Goal: Entertainment & Leisure: Browse casually

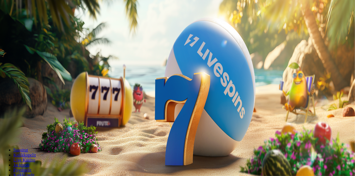
click at [4, 131] on span "minus icon" at bounding box center [4, 131] width 0 height 0
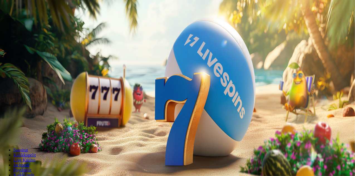
click at [4, 131] on span "minus icon" at bounding box center [4, 131] width 0 height 0
type input "**"
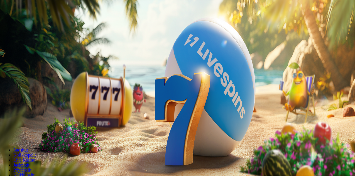
click at [31, 132] on button "Talleta ja pelaa" at bounding box center [16, 135] width 29 height 6
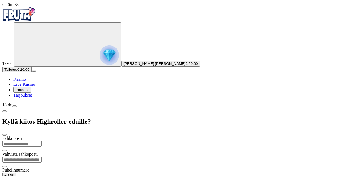
click at [29, 92] on span "Palkkiot" at bounding box center [22, 90] width 13 height 4
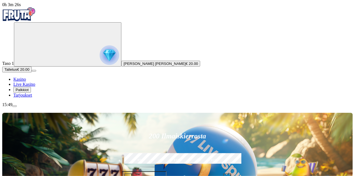
click at [29, 92] on span "Palkkiot" at bounding box center [22, 90] width 13 height 4
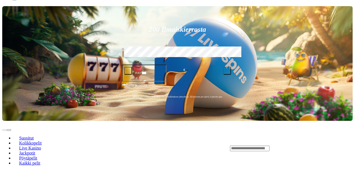
scroll to position [107, 0]
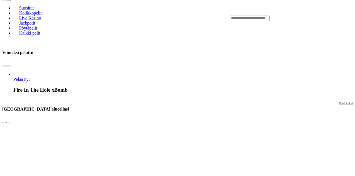
scroll to position [237, 0]
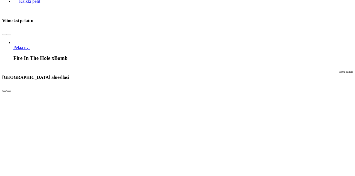
scroll to position [315, 0]
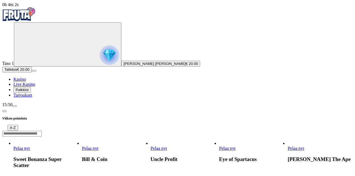
click at [84, 107] on header "Viikon poiminta A-Z" at bounding box center [177, 121] width 351 height 29
click at [4, 111] on span "chevron-left icon" at bounding box center [4, 111] width 0 height 0
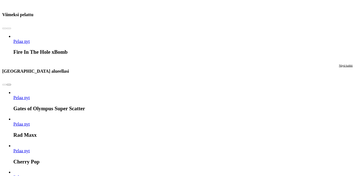
scroll to position [275, 0]
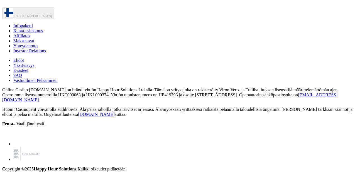
scroll to position [2399, 0]
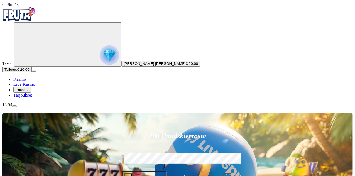
type input "****"
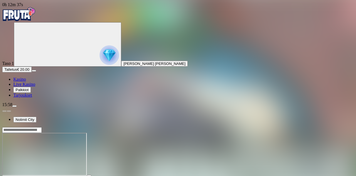
click at [100, 63] on img "Primary" at bounding box center [109, 54] width 19 height 19
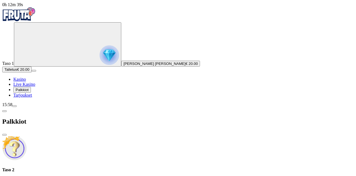
click at [125, 167] on h4 "Taso 2" at bounding box center [178, 169] width 352 height 5
click at [4, 135] on span "close icon" at bounding box center [4, 135] width 0 height 0
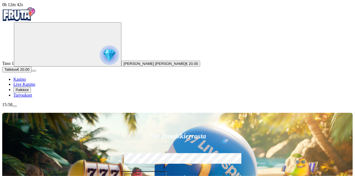
click at [121, 67] on button "Petteri Onni Eemeli Laitila € 20.00" at bounding box center [160, 64] width 79 height 6
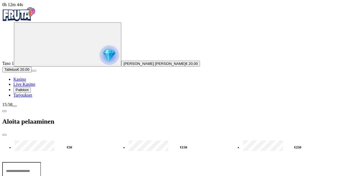
click at [4, 135] on span "close icon" at bounding box center [4, 135] width 0 height 0
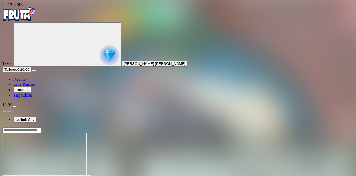
click at [32, 67] on div "Taso 1 Petteri Onni Eemeli Laitila" at bounding box center [178, 44] width 352 height 44
click at [124, 66] on span "[PERSON_NAME] [PERSON_NAME]" at bounding box center [155, 64] width 62 height 4
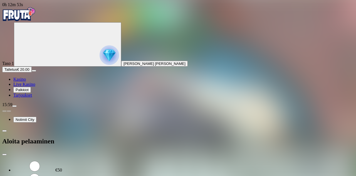
click at [4, 155] on span "close icon" at bounding box center [4, 155] width 0 height 0
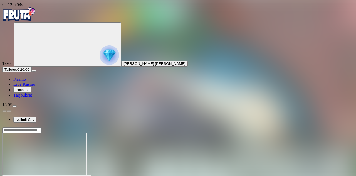
click at [27, 15] on img "Primary" at bounding box center [18, 14] width 33 height 14
